Goal: Task Accomplishment & Management: Complete application form

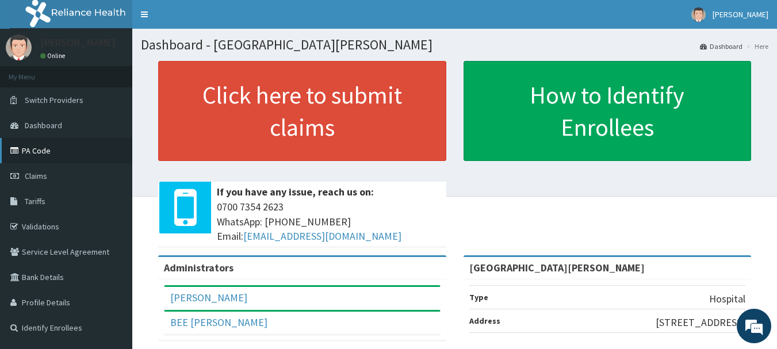
click at [29, 153] on link "PA Code" at bounding box center [66, 150] width 132 height 25
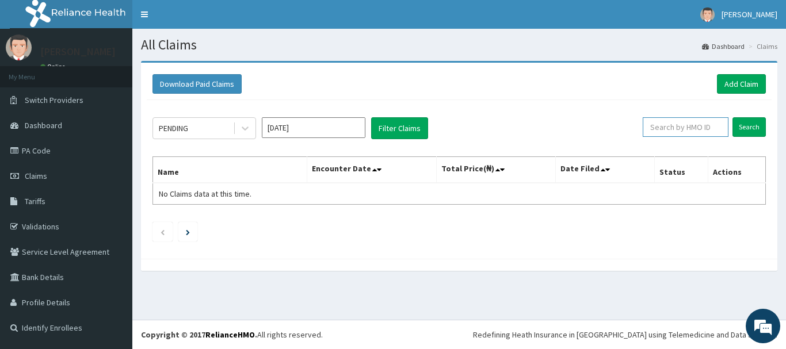
click at [681, 128] on input "text" at bounding box center [686, 127] width 86 height 20
paste input "OGM/10005/C"
type input "OGM/10005/C"
click at [749, 133] on input "Search" at bounding box center [748, 127] width 33 height 20
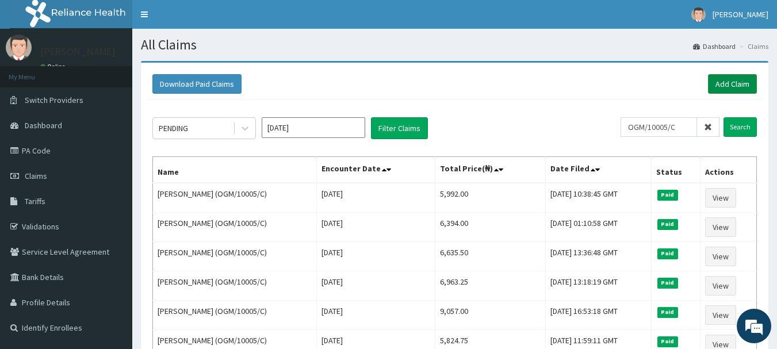
click at [735, 86] on link "Add Claim" at bounding box center [732, 84] width 49 height 20
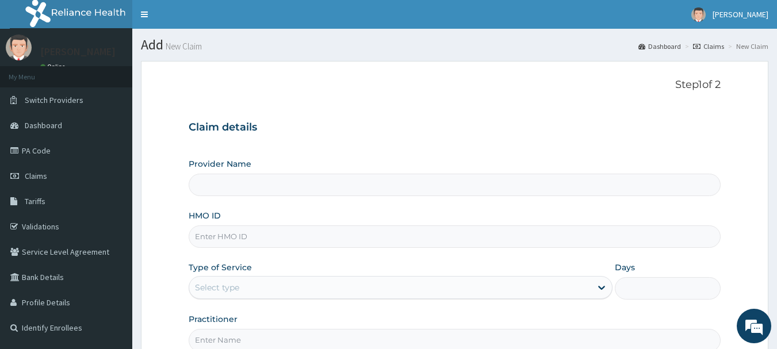
type input "Bee Hess Hospital"
click at [292, 227] on input "HMO ID" at bounding box center [455, 237] width 533 height 22
paste input "OGM/10005/C"
type input "OGM/10005/C"
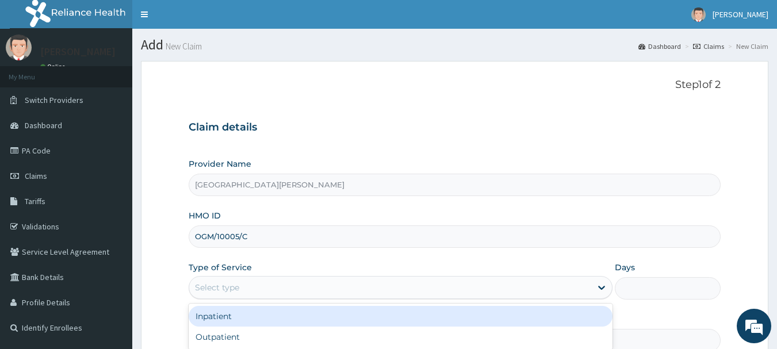
click at [275, 288] on div "Select type" at bounding box center [390, 287] width 402 height 18
click at [260, 320] on div "Inpatient" at bounding box center [401, 316] width 424 height 21
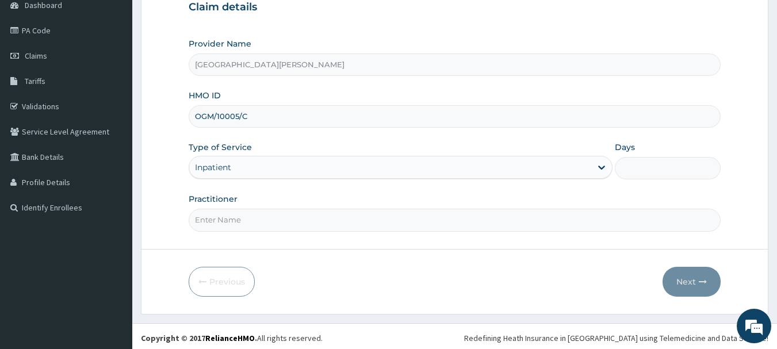
scroll to position [124, 0]
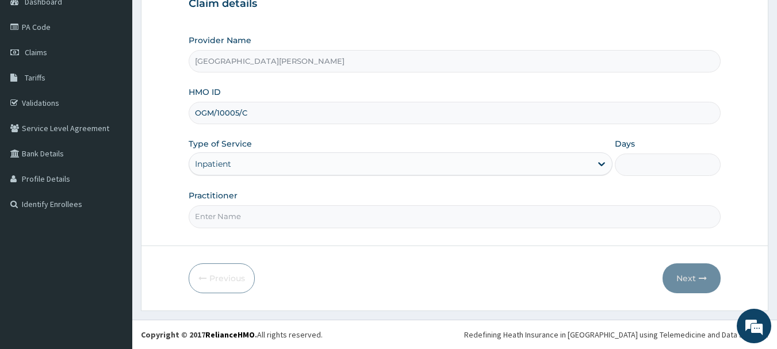
click at [627, 169] on input "Days" at bounding box center [668, 165] width 106 height 22
type input "2"
click at [245, 221] on input "Practitioner" at bounding box center [455, 216] width 533 height 22
type input "DR BAKARE"
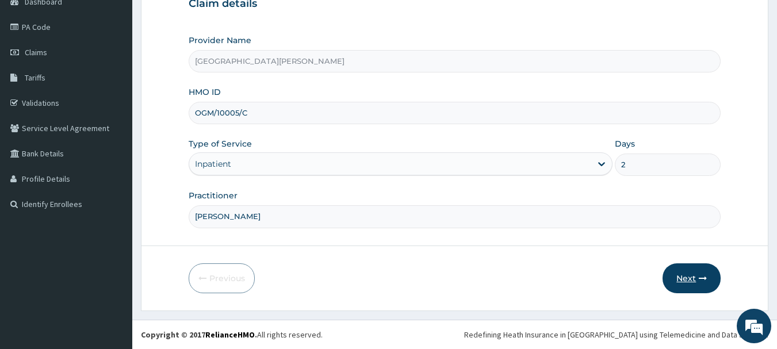
click at [687, 272] on button "Next" at bounding box center [692, 279] width 58 height 30
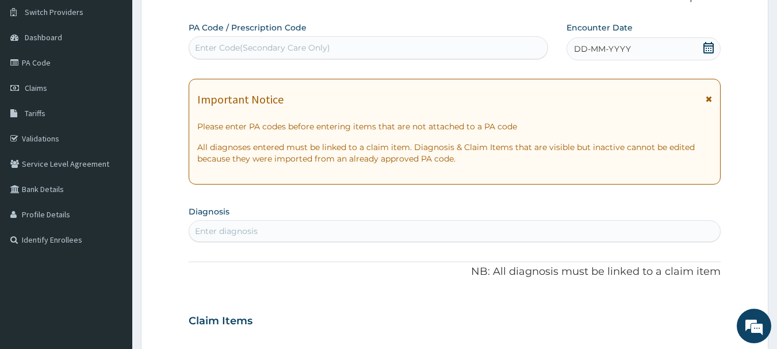
scroll to position [9, 0]
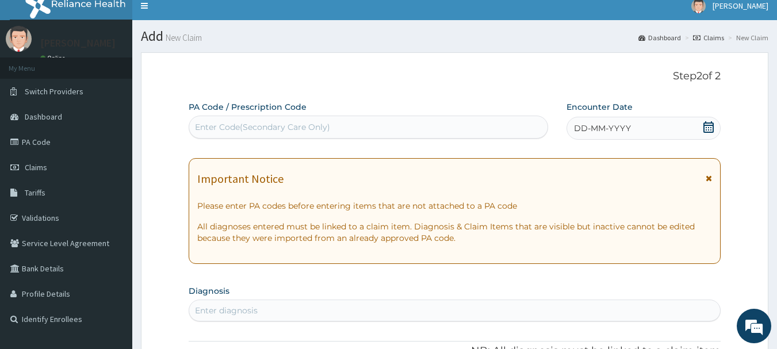
click at [365, 131] on div "Enter Code(Secondary Care Only)" at bounding box center [368, 127] width 359 height 18
paste input "PA/5C0E55"
type input "PA/5C0E55"
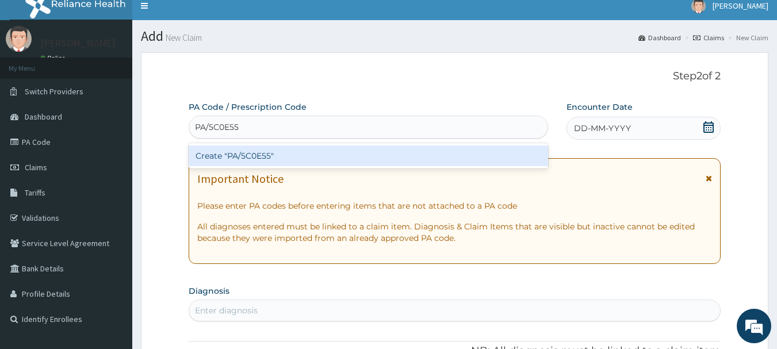
click at [354, 154] on div "Create "PA/5C0E55"" at bounding box center [369, 156] width 360 height 21
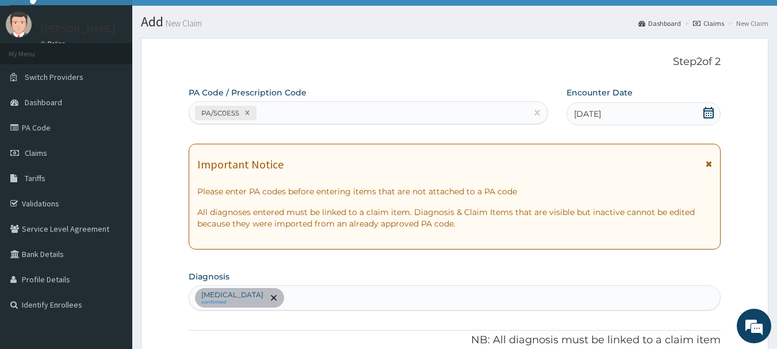
scroll to position [3, 0]
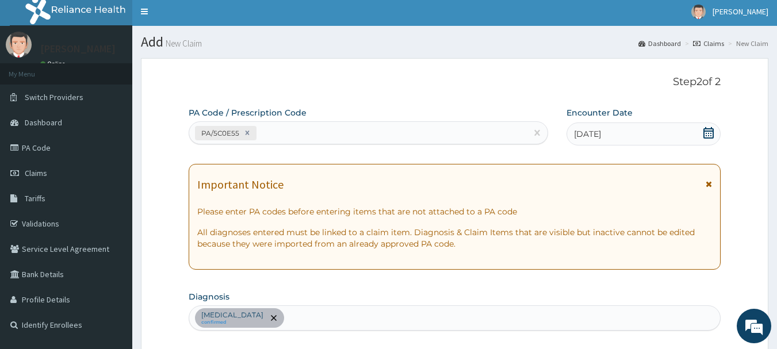
click at [328, 145] on div "PA Code / Prescription Code PA/5C0E55" at bounding box center [369, 126] width 360 height 39
click at [331, 135] on div "PA/5C0E55" at bounding box center [358, 133] width 338 height 19
paste input "PA/175876"
type input "PA/175876"
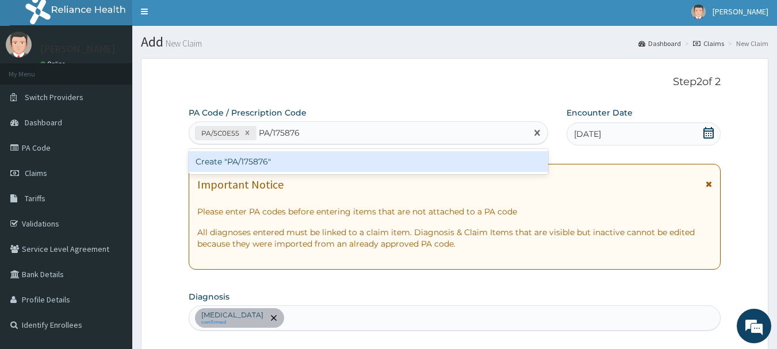
click at [307, 156] on div "Create "PA/175876"" at bounding box center [369, 161] width 360 height 21
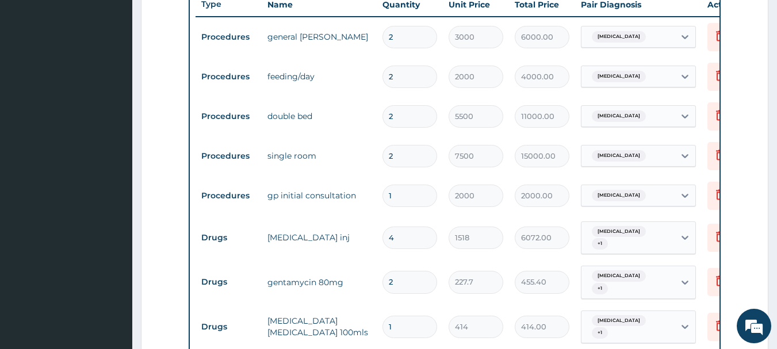
scroll to position [392, 0]
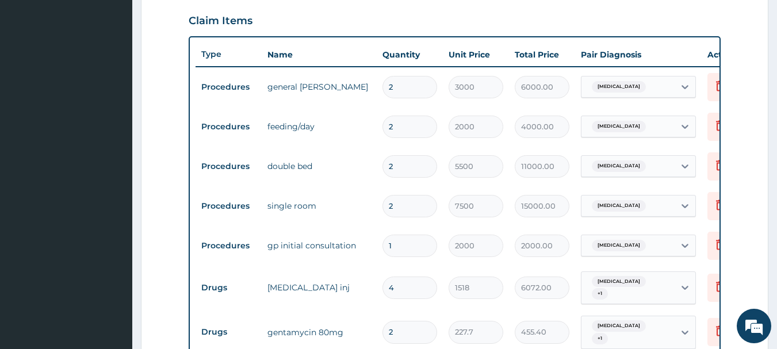
click at [721, 204] on div "Type Name Quantity Unit Price Total Price Pair Diagnosis Actions Procedures gen…" at bounding box center [455, 243] width 533 height 415
click at [715, 208] on icon at bounding box center [720, 205] width 14 height 14
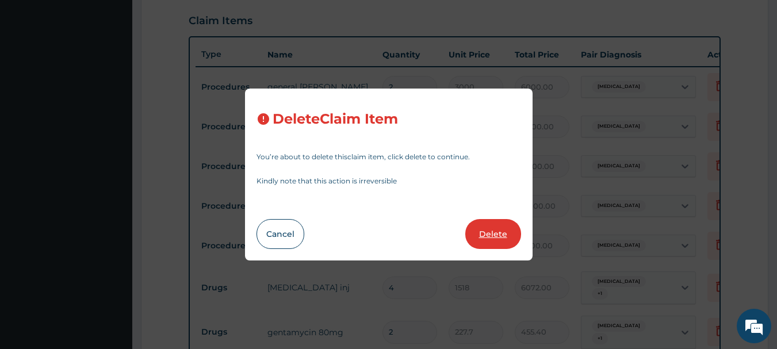
click at [511, 238] on button "Delete" at bounding box center [493, 234] width 56 height 30
type input "1"
type input "2000"
type input "2000.00"
type input "4"
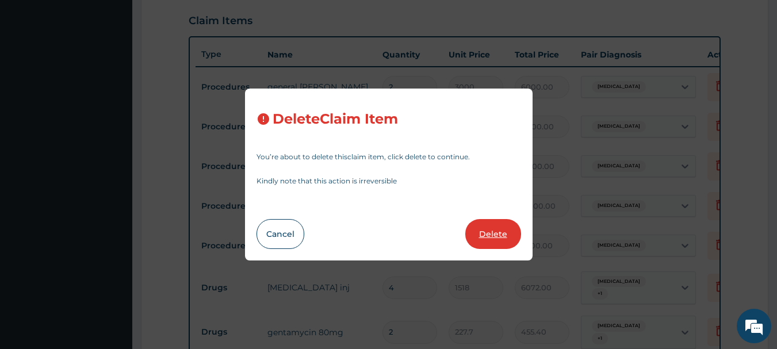
type input "1518"
type input "6072.00"
type input "2"
type input "227.7"
type input "455.40"
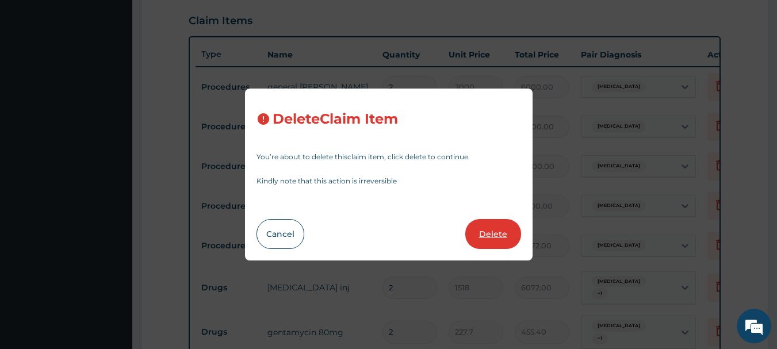
type input "1"
type input "414"
type input "414.00"
type input "1200"
type input "1200.00"
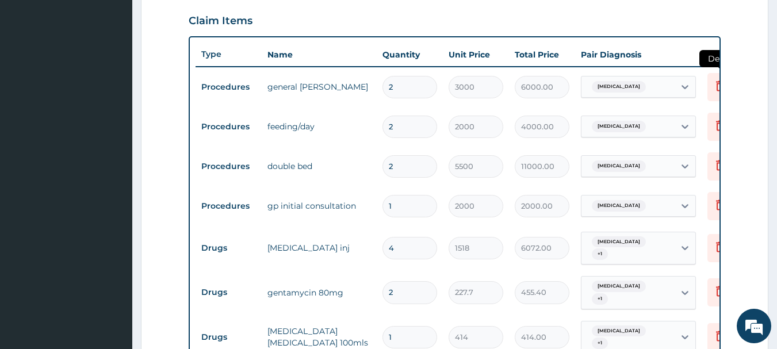
click at [716, 79] on icon at bounding box center [720, 86] width 14 height 14
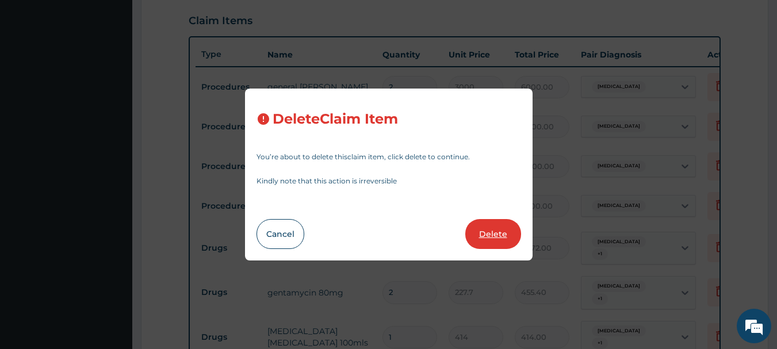
click at [505, 227] on button "Delete" at bounding box center [493, 234] width 56 height 30
type input "2000"
type input "4000.00"
type input "5500"
type input "11000.00"
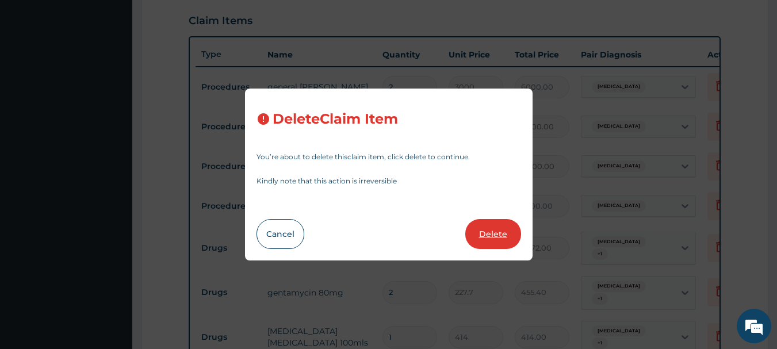
type input "1"
type input "2000"
type input "2000.00"
type input "4"
type input "1518"
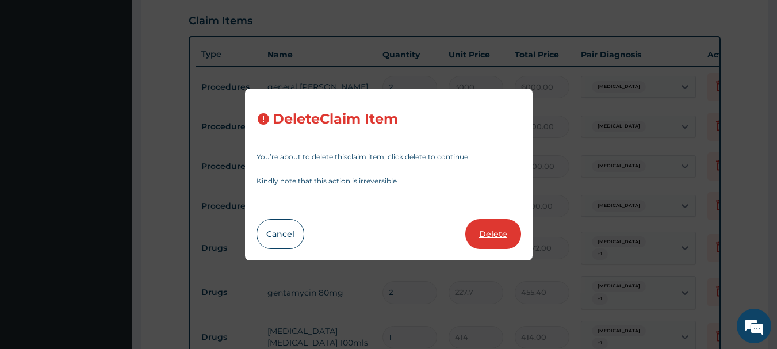
type input "6072.00"
type input "2"
type input "227.7"
type input "455.40"
type input "1"
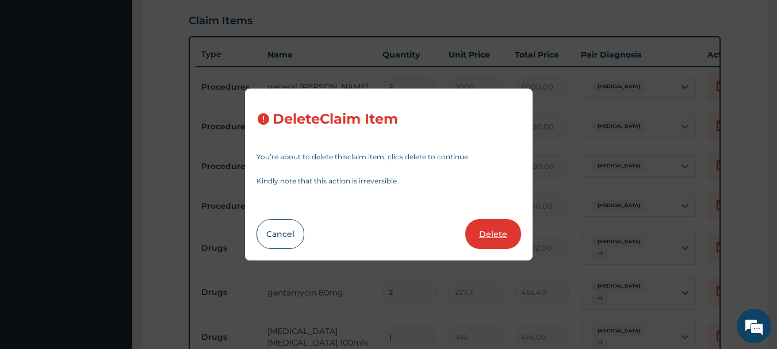
type input "414"
type input "414.00"
type input "1200"
type input "1200.00"
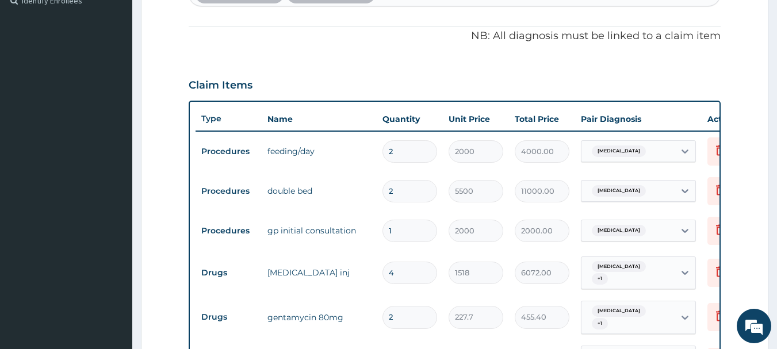
scroll to position [212, 0]
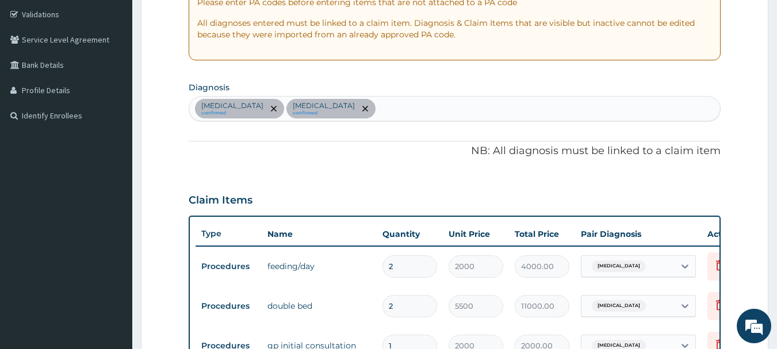
click at [436, 104] on div "Bronchopneumonia confirmed Bronchospasm confirmed" at bounding box center [455, 109] width 532 height 24
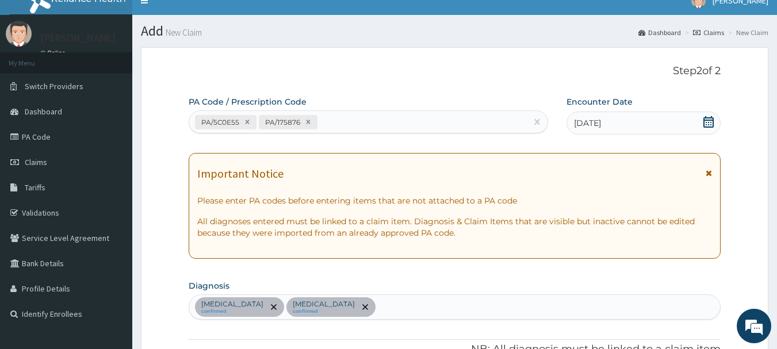
scroll to position [0, 0]
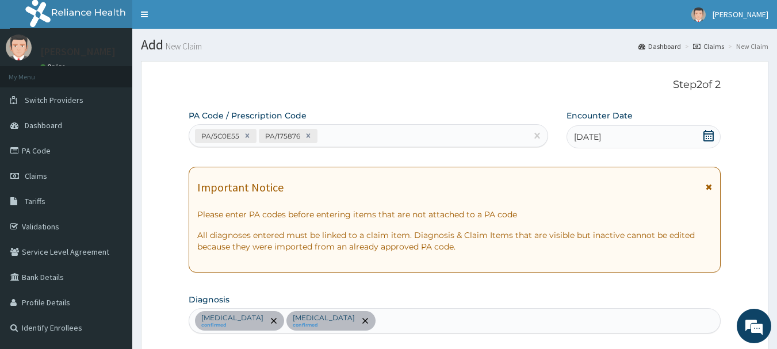
drag, startPoint x: 354, startPoint y: 89, endPoint x: 354, endPoint y: 102, distance: 13.2
click at [354, 89] on p "Step 2 of 2" at bounding box center [455, 85] width 533 height 13
click at [352, 133] on div "PA/5C0E55 PA/175876" at bounding box center [358, 136] width 338 height 19
paste input "PA/29D85C"
type input "PA/29D85C"
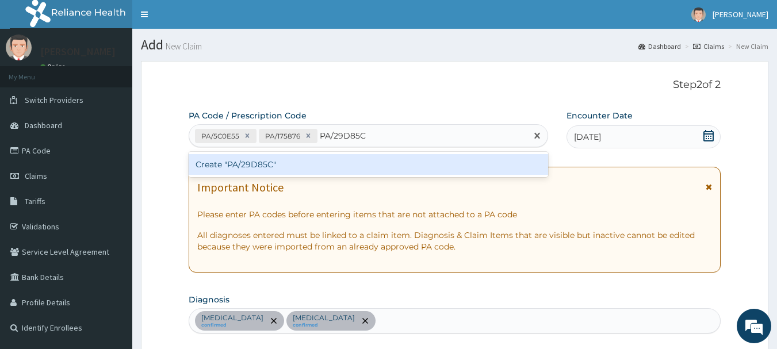
click at [342, 157] on div "Create "PA/29D85C"" at bounding box center [369, 164] width 360 height 21
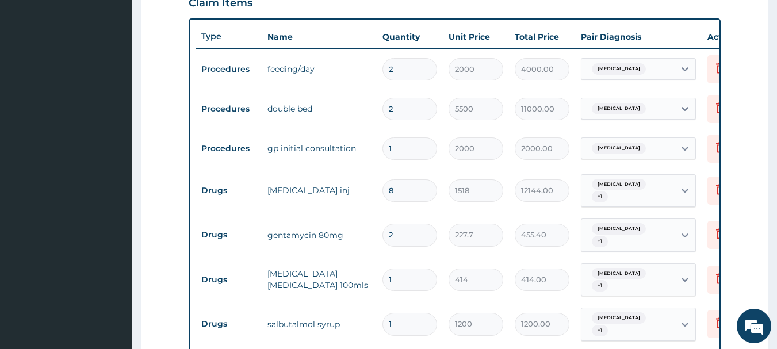
scroll to position [467, 0]
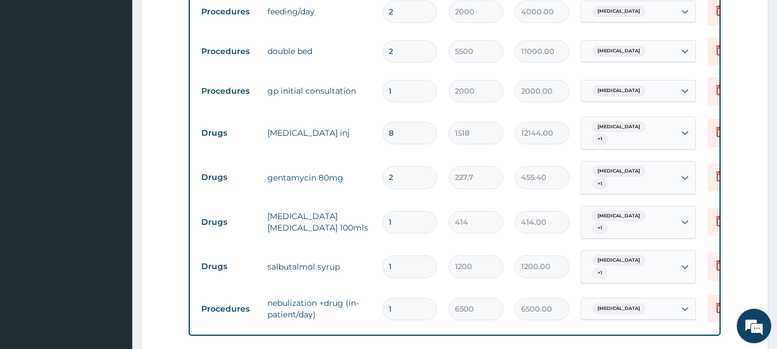
drag, startPoint x: 398, startPoint y: 130, endPoint x: 369, endPoint y: 130, distance: 28.8
click at [369, 130] on tr "Drugs cefuroxime inj 8 1518 12144.00 Bronchospasm + 1 Delete" at bounding box center [478, 133] width 564 height 45
type input "4"
type input "6072.00"
type input "4"
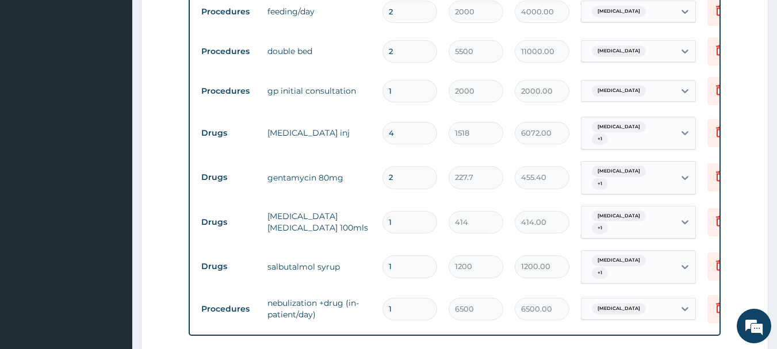
click at [356, 148] on tr "Drugs cefuroxime inj 4 1518 6072.00 Bronchospasm + 1 Delete" at bounding box center [478, 133] width 564 height 45
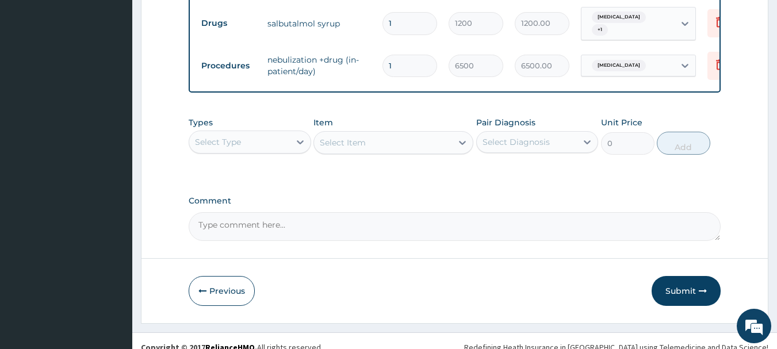
scroll to position [712, 0]
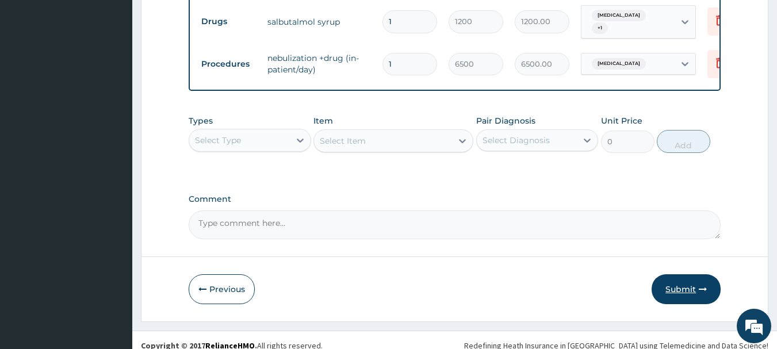
click at [696, 281] on button "Submit" at bounding box center [686, 289] width 69 height 30
